Goal: Transaction & Acquisition: Purchase product/service

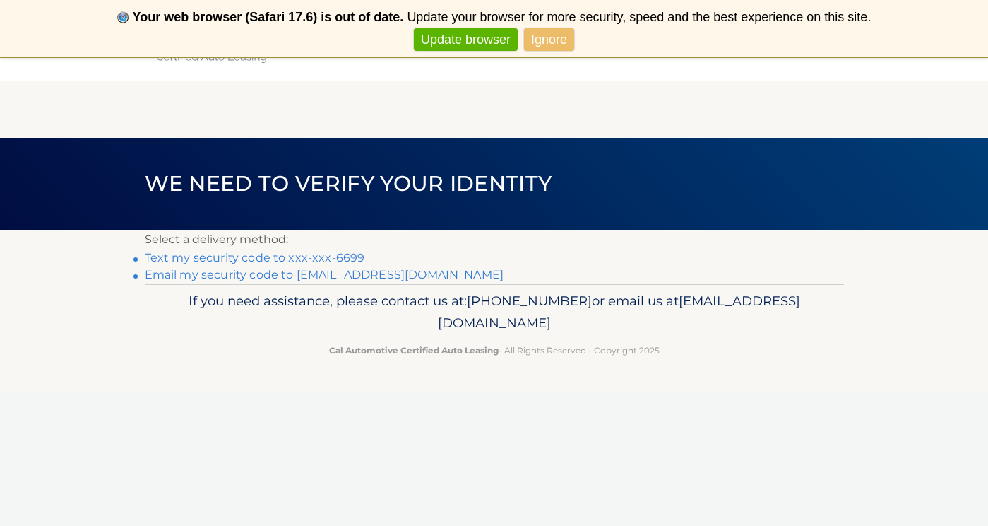
click at [295, 256] on link "Text my security code to xxx-xxx-6699" at bounding box center [255, 257] width 220 height 13
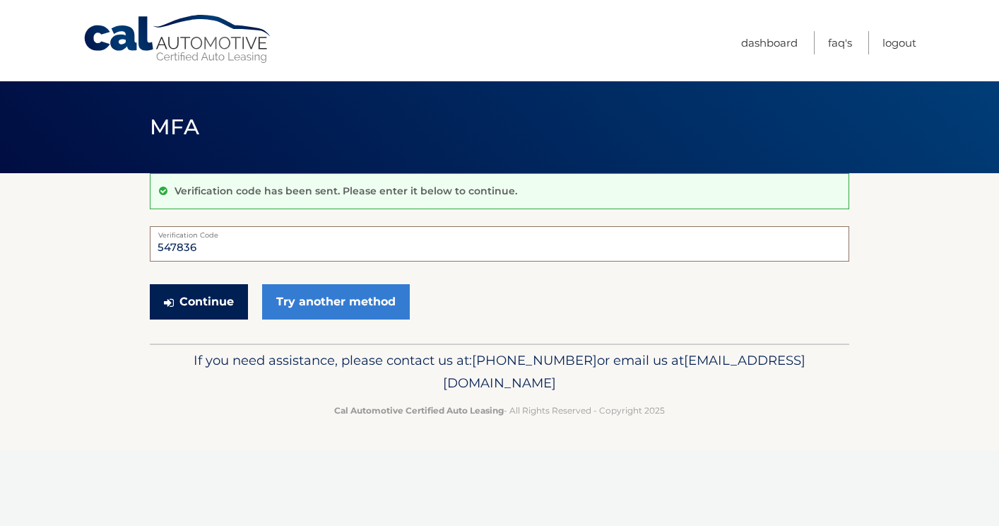
type input "547836"
click at [201, 297] on button "Continue" at bounding box center [199, 301] width 98 height 35
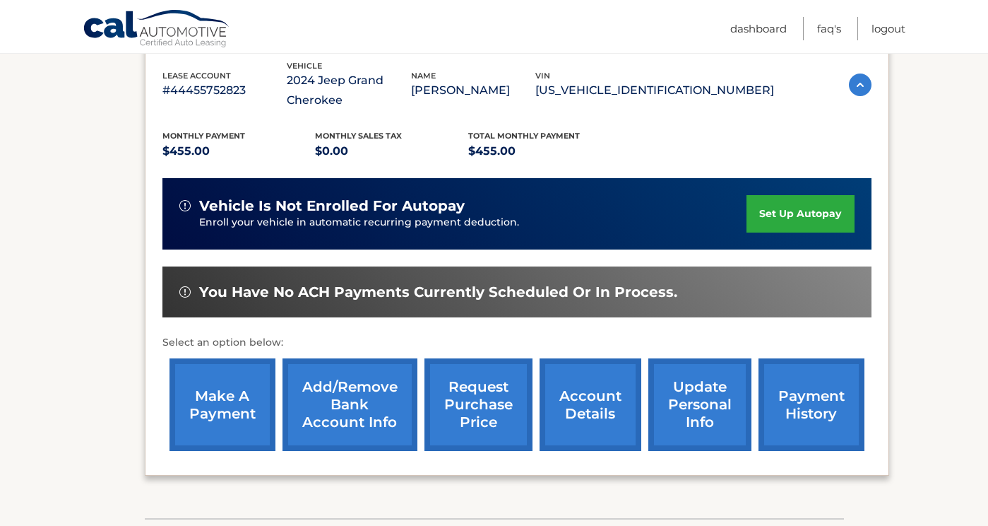
scroll to position [256, 0]
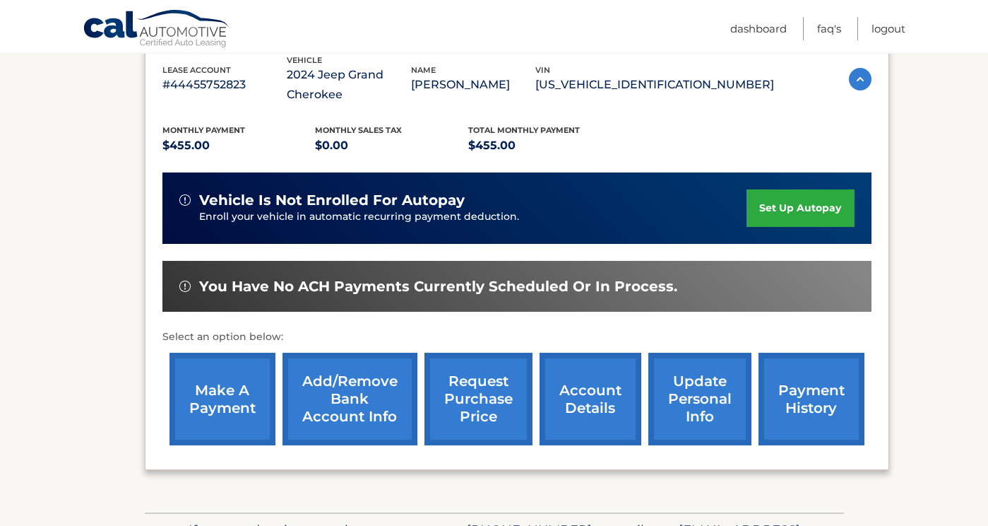
click at [236, 388] on link "make a payment" at bounding box center [223, 399] width 106 height 93
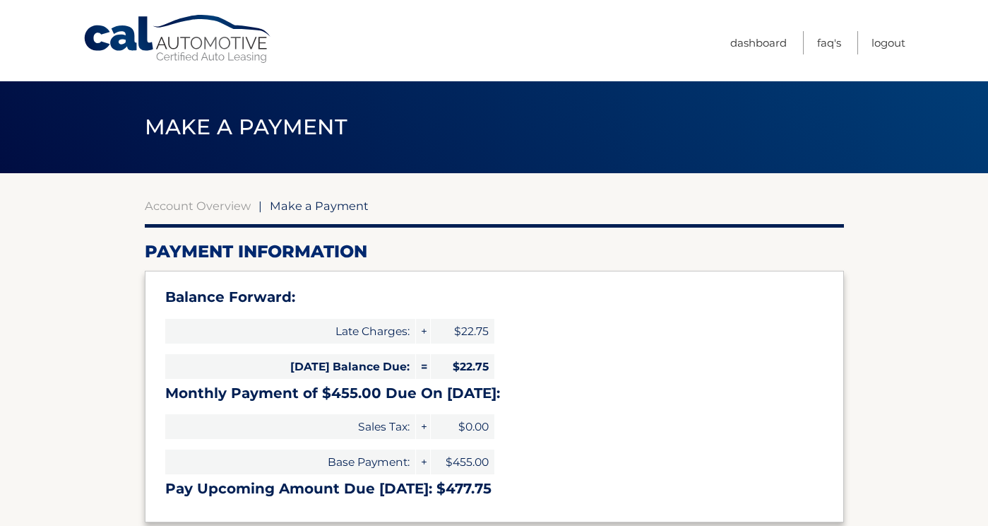
select select "NWVlYWUzY2UtYTk4Yy00YzJhLWIwZjEtZDhmNGUyMWE0NWFi"
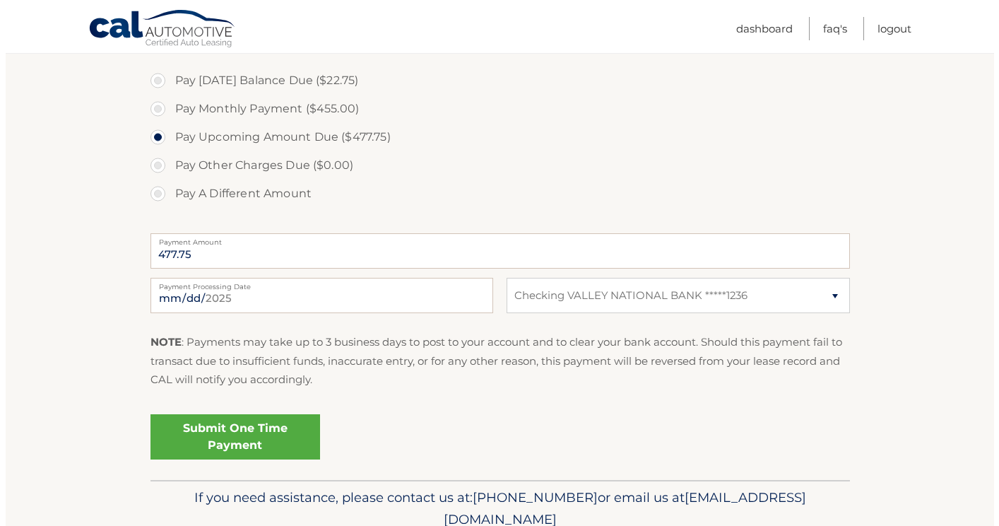
scroll to position [514, 0]
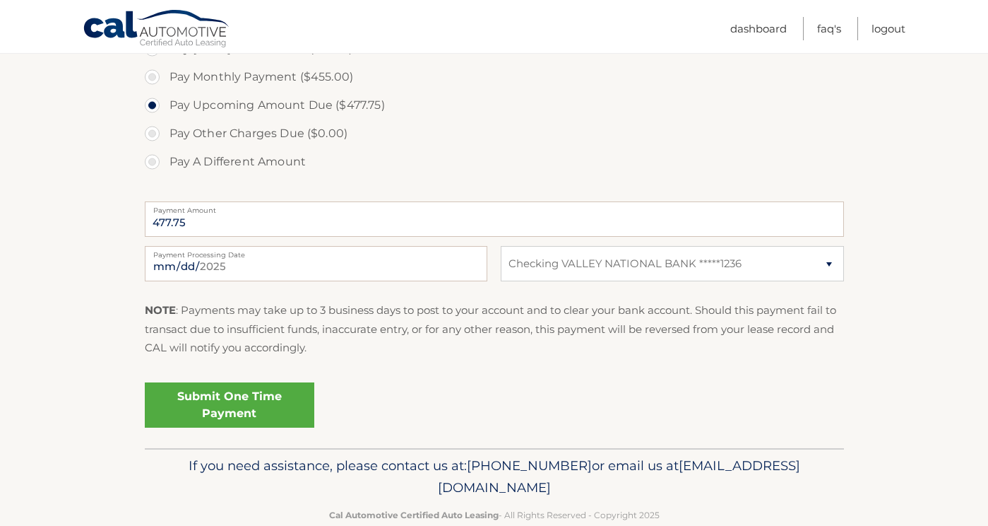
click at [235, 401] on link "Submit One Time Payment" at bounding box center [230, 404] width 170 height 45
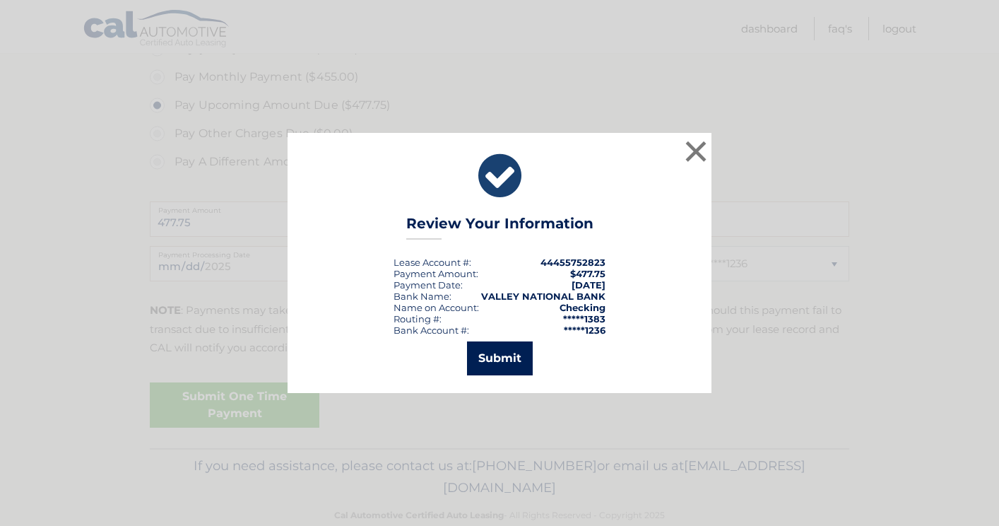
click at [514, 360] on button "Submit" at bounding box center [500, 358] width 66 height 34
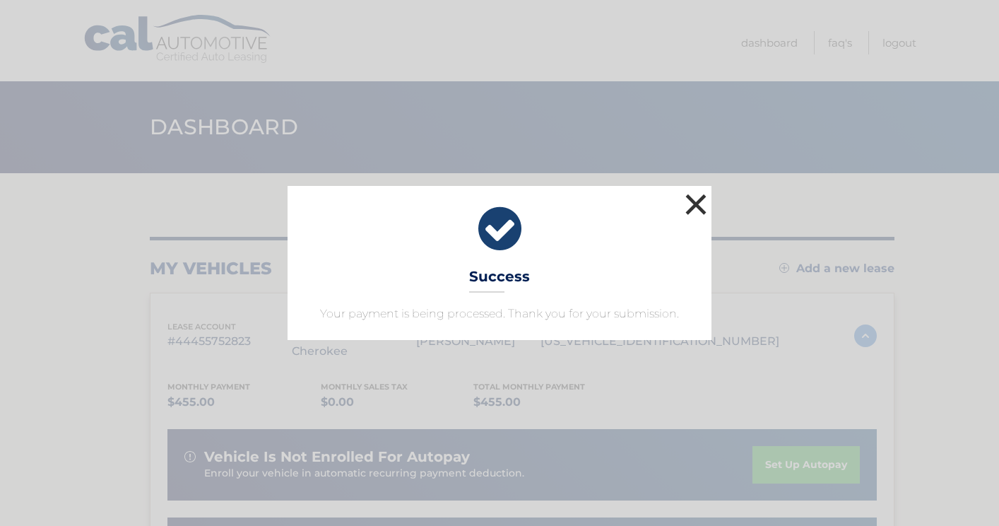
click at [694, 201] on button "×" at bounding box center [696, 204] width 28 height 28
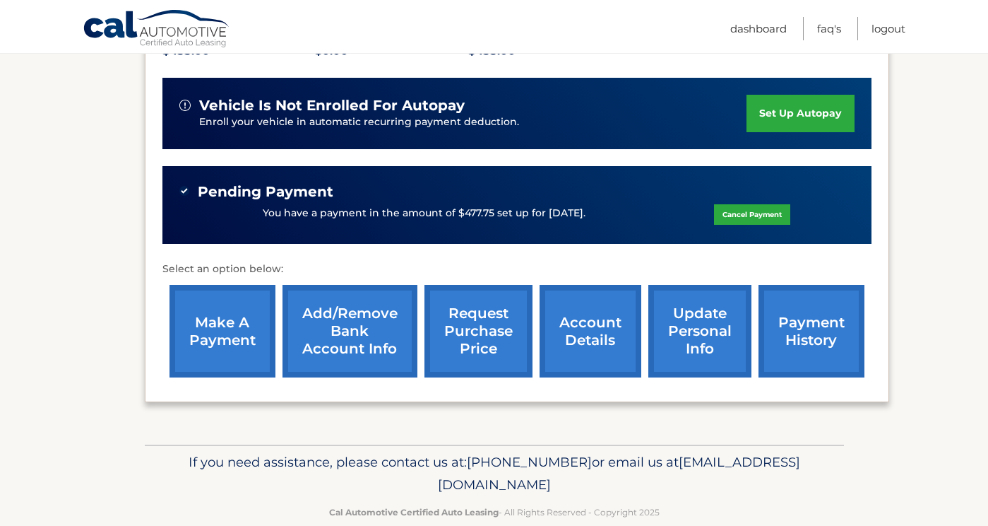
scroll to position [373, 0]
